Goal: Check status: Check status

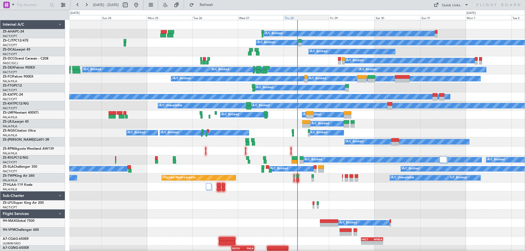
click at [295, 18] on div "Thu 28" at bounding box center [306, 17] width 46 height 5
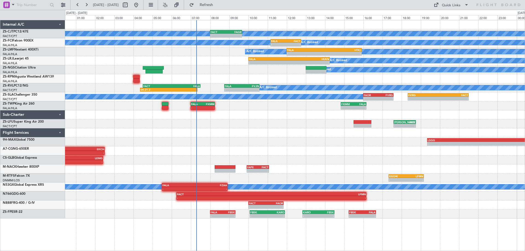
click at [325, 136] on div at bounding box center [294, 132] width 459 height 9
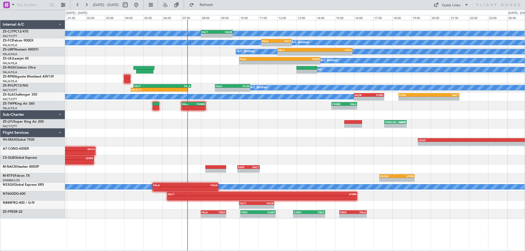
click at [300, 142] on div "- - LSGG 19:20 Z FALA 04:55 Z A/C Booked" at bounding box center [294, 141] width 459 height 9
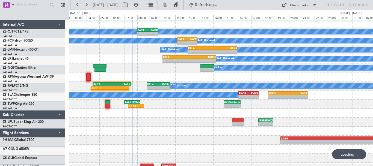
scroll to position [2, 0]
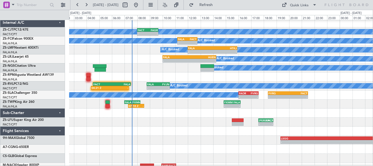
click at [315, 78] on div at bounding box center [221, 76] width 304 height 9
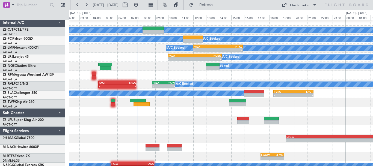
scroll to position [4, 0]
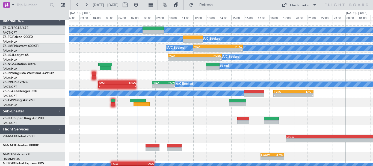
click at [136, 58] on div "A/C Booked A/C Booked - - FALA 10:00 Z HUEN 14:15 Z HUEN 07:50 Z FLKK 10:45 Z -…" at bounding box center [221, 57] width 304 height 9
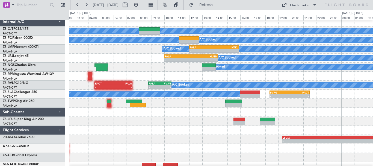
click at [201, 116] on div at bounding box center [221, 112] width 304 height 9
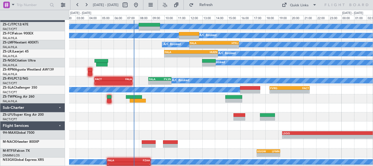
scroll to position [0, 0]
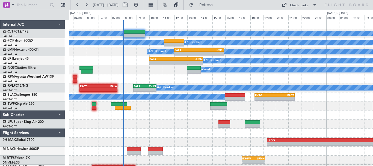
click at [334, 112] on div "A/C Booked A/C Booked A/C Booked A/C Booked A/C Booked A/C Booked - - FALA 12:0…" at bounding box center [221, 110] width 304 height 180
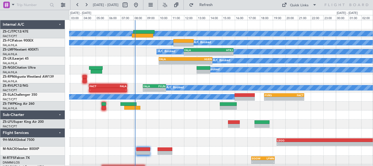
click at [182, 135] on div at bounding box center [221, 132] width 304 height 9
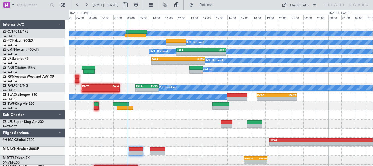
click at [203, 125] on div at bounding box center [221, 123] width 304 height 9
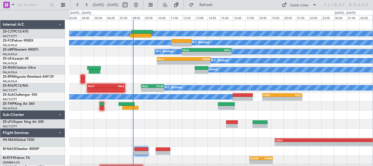
click at [193, 120] on div "A/C Booked A/C Booked A/C Booked A/C Booked A/C Booked A/C Booked - - FALA 12:0…" at bounding box center [221, 110] width 304 height 180
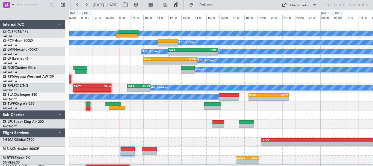
click at [337, 108] on div "- - FAOR 08:25 Z FVCZ 10:10 Z" at bounding box center [221, 105] width 304 height 9
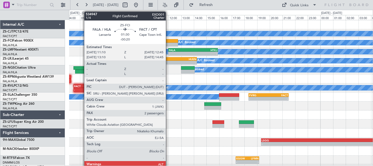
click at [168, 43] on div at bounding box center [168, 45] width 20 height 4
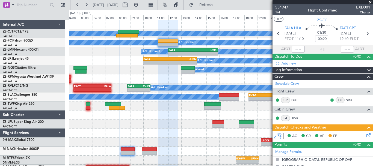
click at [371, 3] on span at bounding box center [370, 2] width 5 height 5
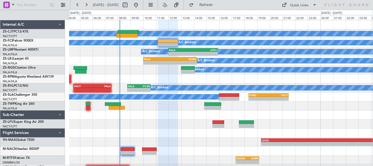
type input "0"
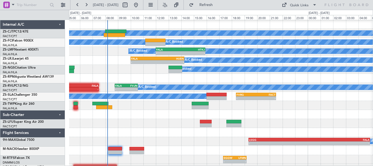
click at [282, 117] on div at bounding box center [221, 114] width 304 height 9
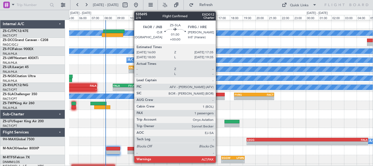
click at [218, 95] on div at bounding box center [215, 95] width 20 height 4
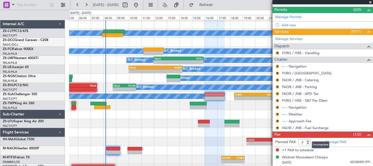
scroll to position [0, 0]
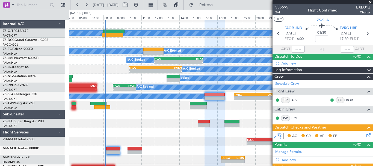
click at [284, 7] on span "535695" at bounding box center [281, 7] width 13 height 6
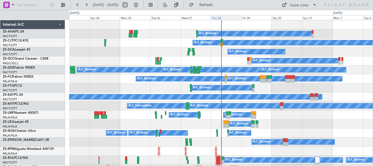
click at [225, 17] on div "Thu 28" at bounding box center [226, 17] width 30 height 5
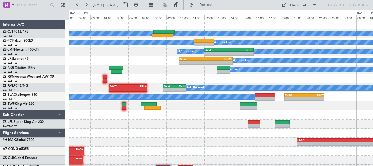
click at [219, 129] on div "A/C Booked A/C Booked A/C Booked A/C Booked A/C Booked A/C Booked - - FALA 12:0…" at bounding box center [221, 119] width 304 height 198
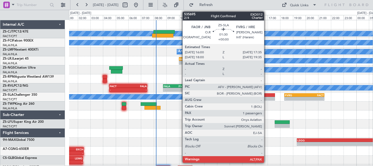
click at [267, 96] on div at bounding box center [265, 95] width 20 height 4
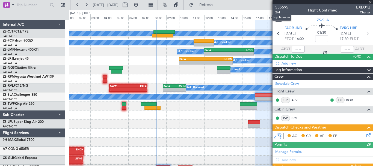
click at [284, 8] on span "535695" at bounding box center [281, 7] width 13 height 6
